Goal: Task Accomplishment & Management: Complete application form

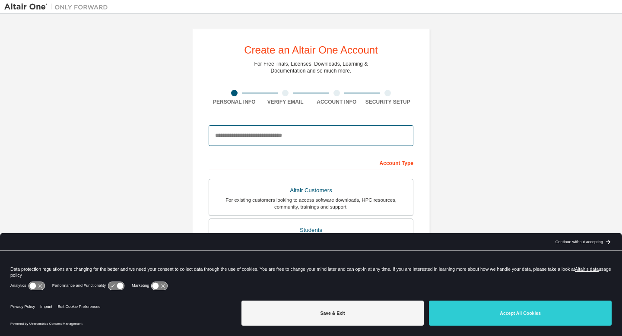
click at [262, 131] on input "email" at bounding box center [311, 135] width 205 height 21
type input "**********"
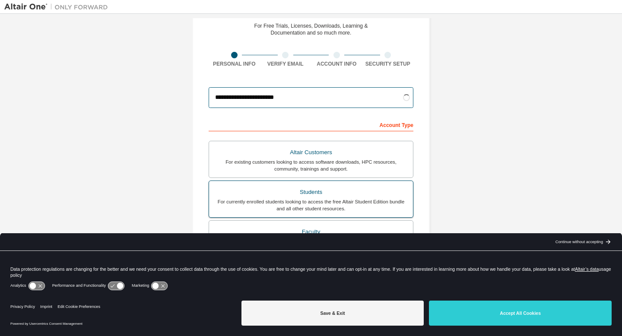
scroll to position [96, 0]
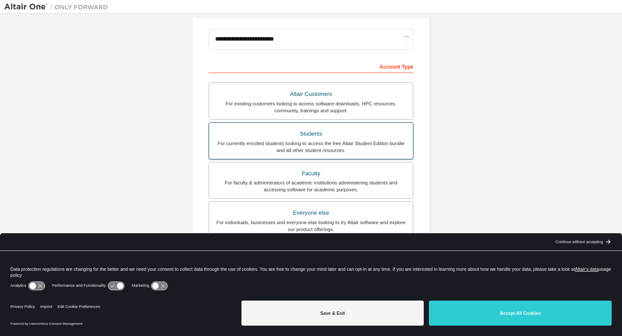
click at [279, 142] on div "For currently enrolled students looking to access the free Altair Student Editi…" at bounding box center [310, 147] width 193 height 14
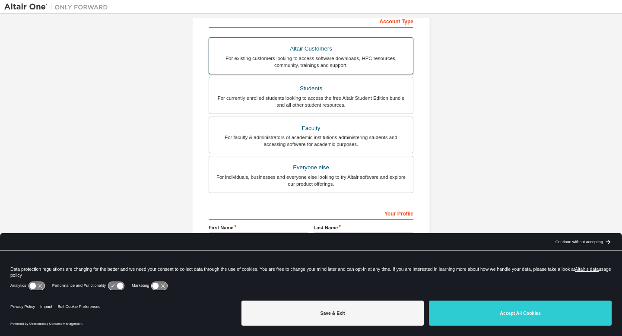
scroll to position [169, 0]
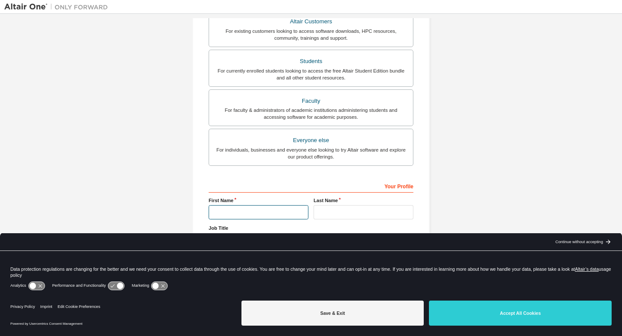
click at [255, 206] on input "text" at bounding box center [259, 212] width 100 height 14
type input "*****"
click at [324, 208] on input "text" at bounding box center [364, 212] width 100 height 14
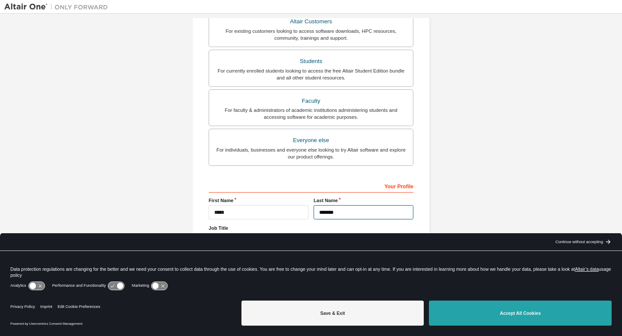
type input "*******"
click at [473, 322] on button "Accept All Cookies" at bounding box center [520, 313] width 183 height 25
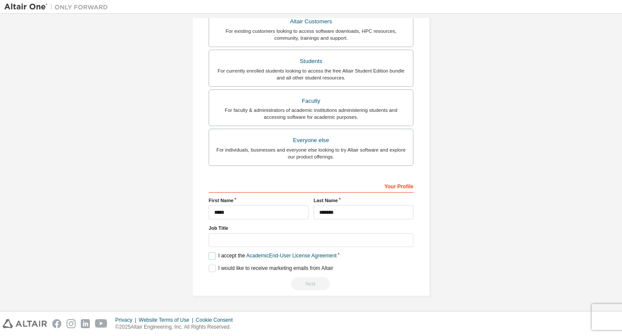
click at [211, 257] on label "I accept the Academic End-User License Agreement" at bounding box center [273, 255] width 128 height 7
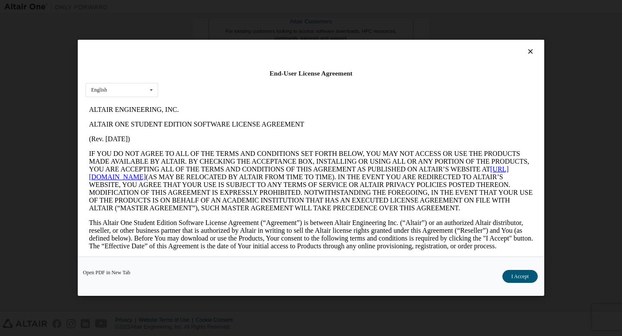
scroll to position [0, 0]
click at [514, 280] on button "I Accept" at bounding box center [519, 276] width 35 height 13
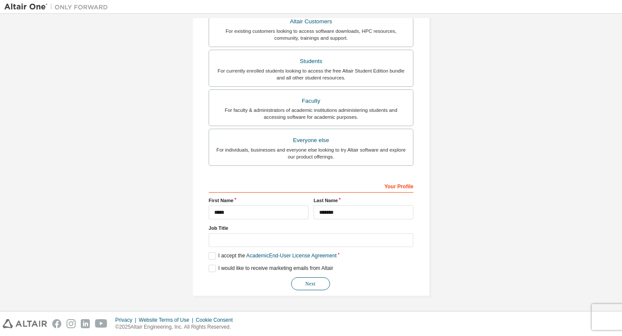
click at [320, 285] on button "Next" at bounding box center [310, 283] width 39 height 13
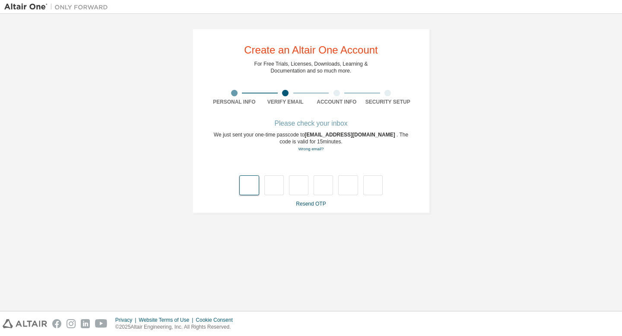
type input "*"
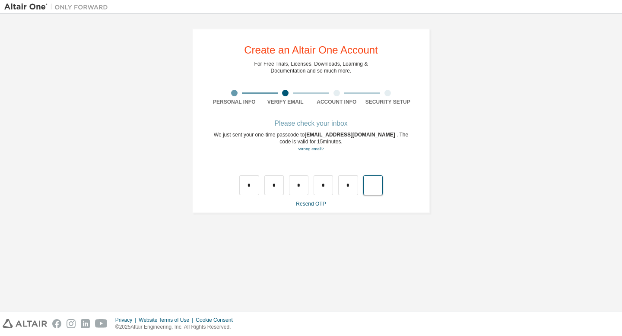
type input "*"
